Goal: Browse casually

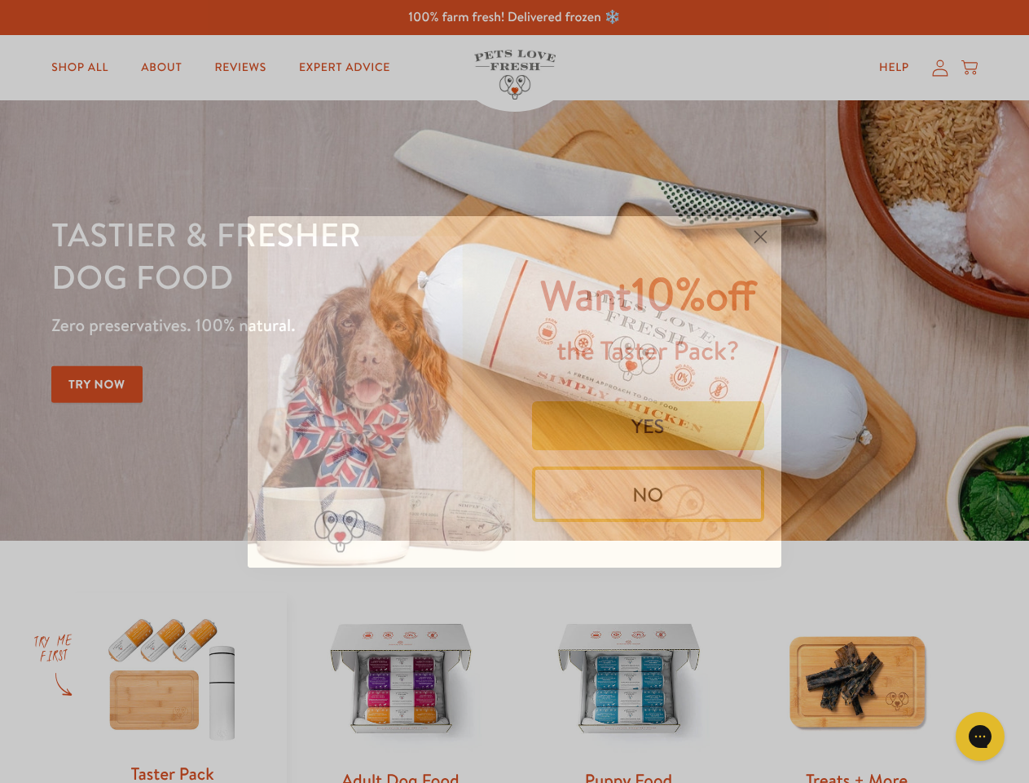
click at [514, 391] on img "POPUP Form" at bounding box center [381, 391] width 267 height 351
click at [760, 236] on icon "Close dialog" at bounding box center [761, 236] width 11 height 11
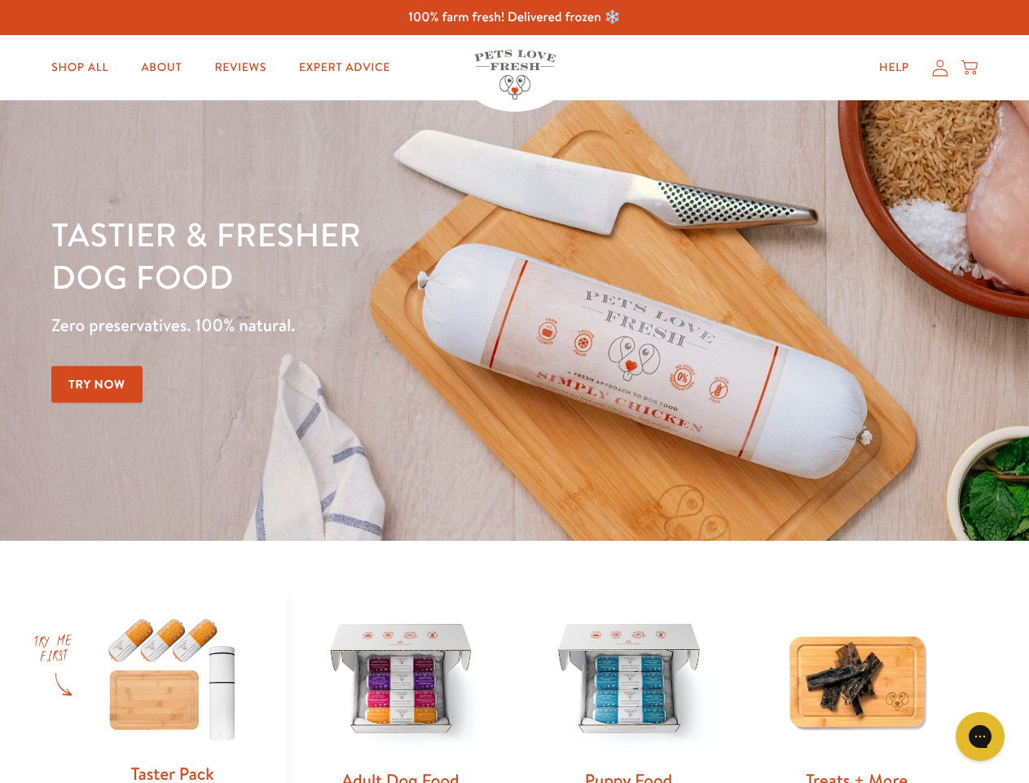
click at [649, 439] on button "YES" at bounding box center [648, 463] width 233 height 49
click at [649, 494] on button "Get 10% Off Now" at bounding box center [648, 516] width 233 height 44
click at [981, 736] on icon "Open gorgias live chat" at bounding box center [979, 735] width 15 height 15
